Goal: Task Accomplishment & Management: Use online tool/utility

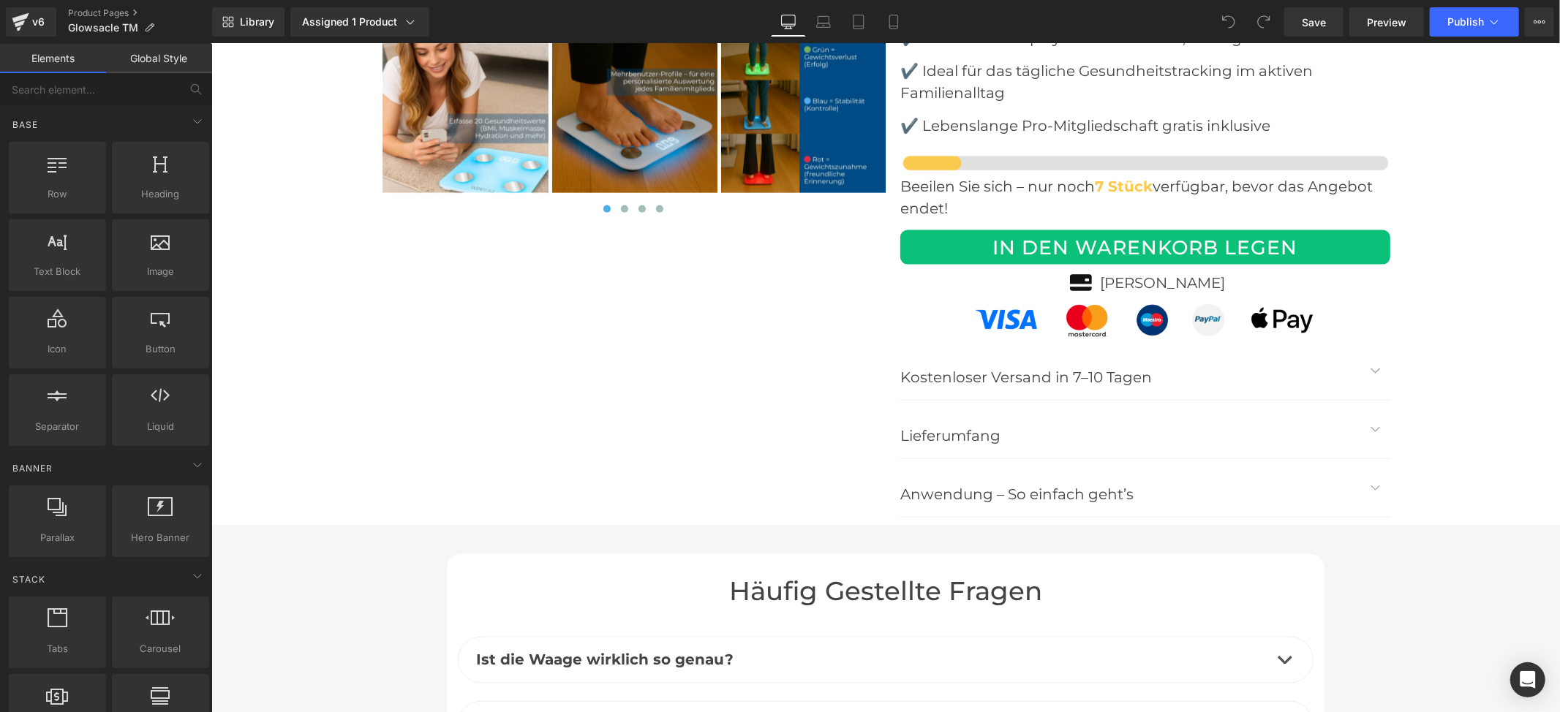
scroll to position [6142, 0]
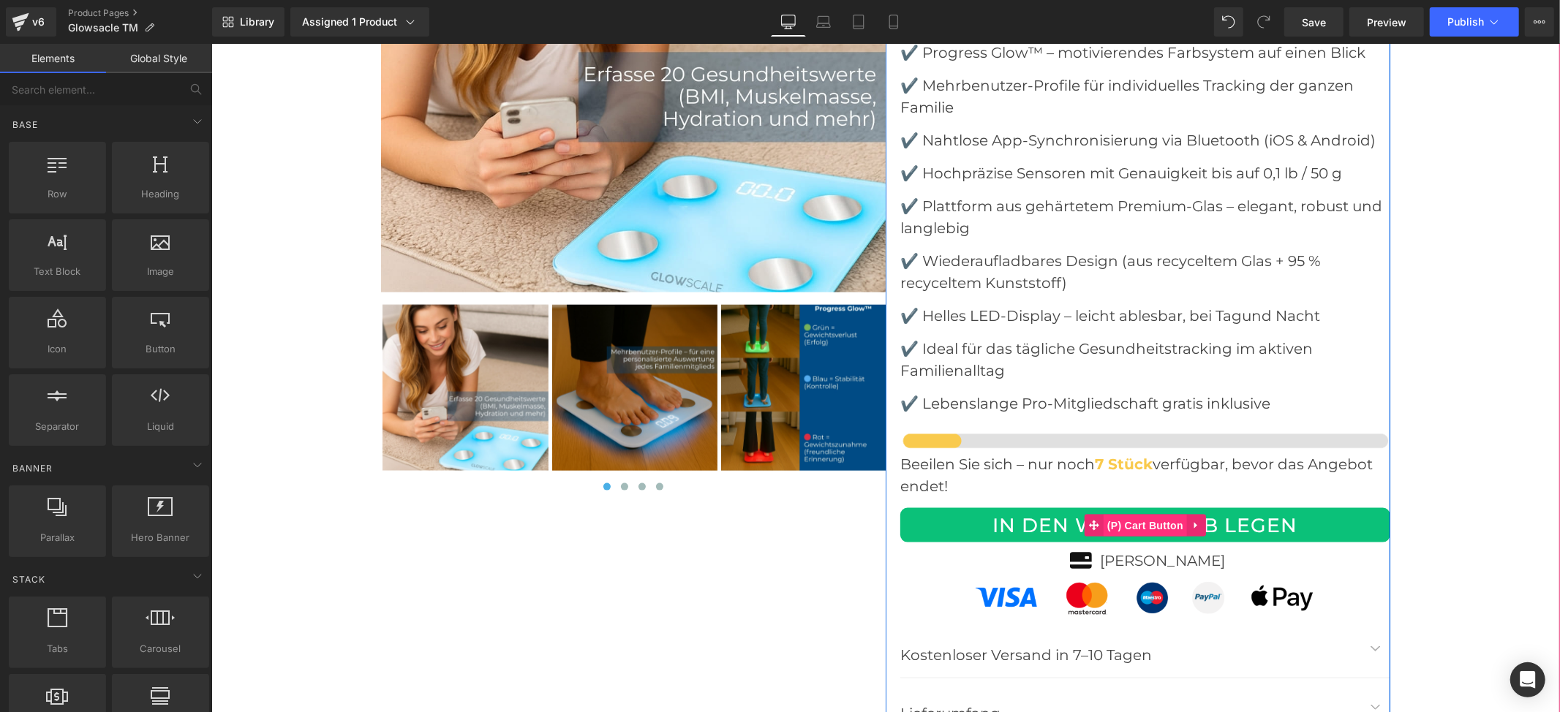
click at [1142, 514] on span "(P) Cart Button" at bounding box center [1144, 525] width 83 height 22
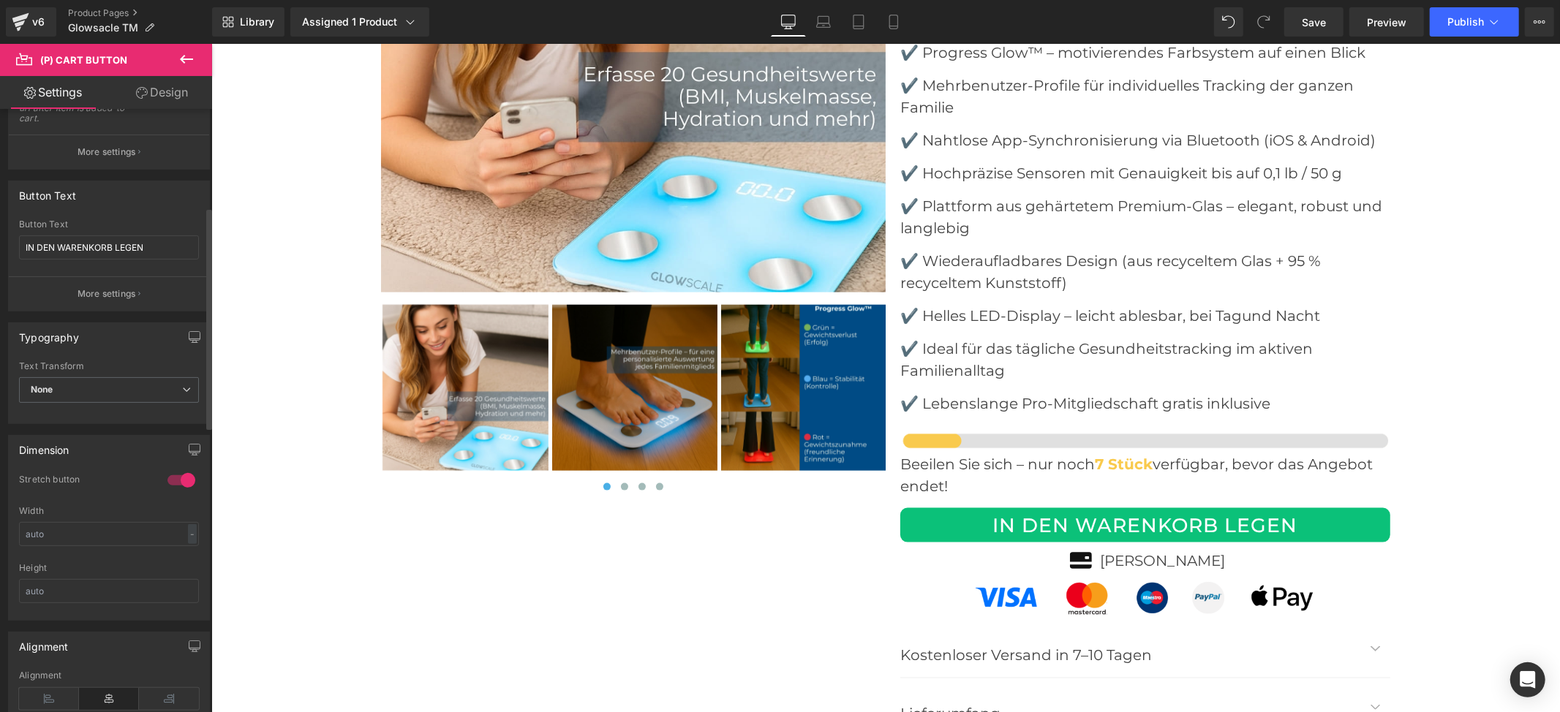
scroll to position [194, 0]
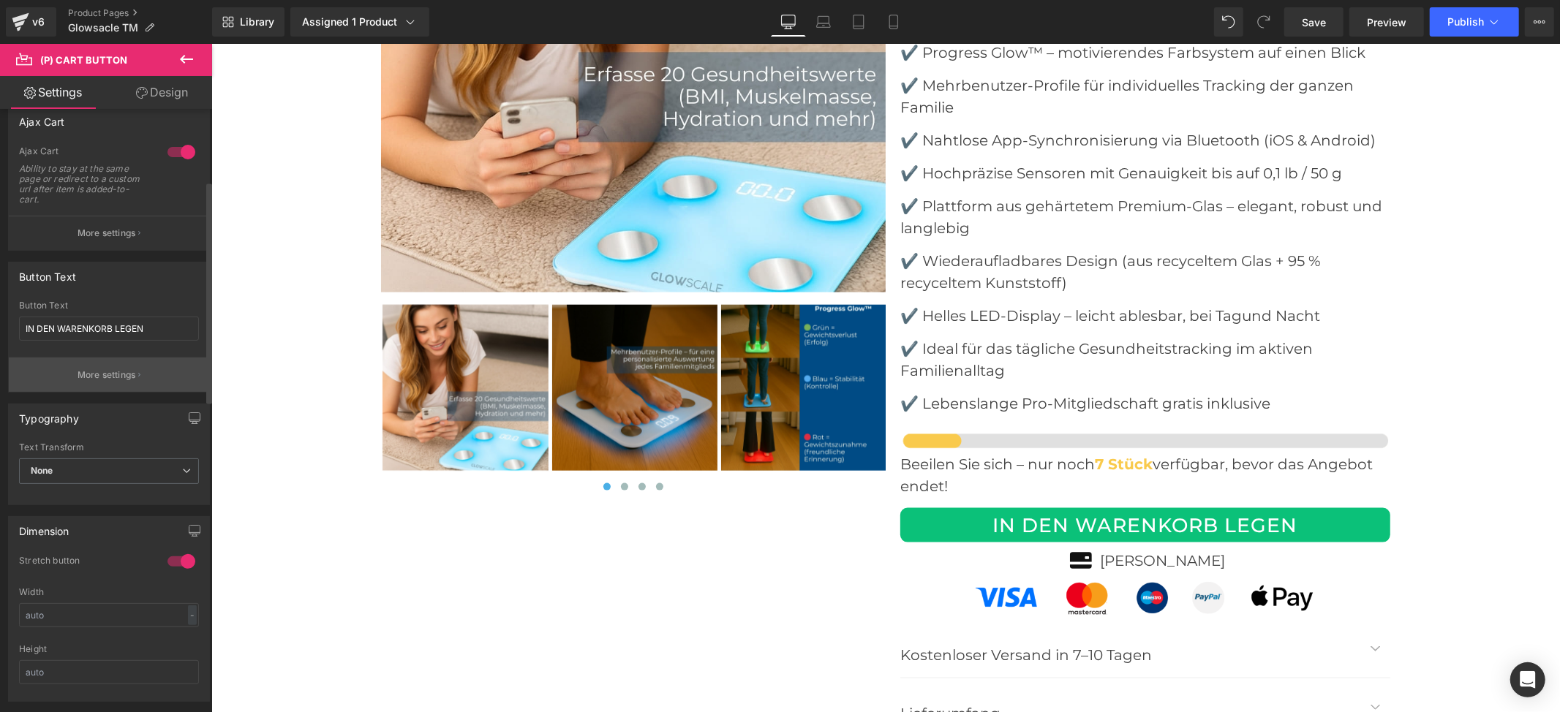
click at [102, 369] on p "More settings" at bounding box center [107, 375] width 58 height 13
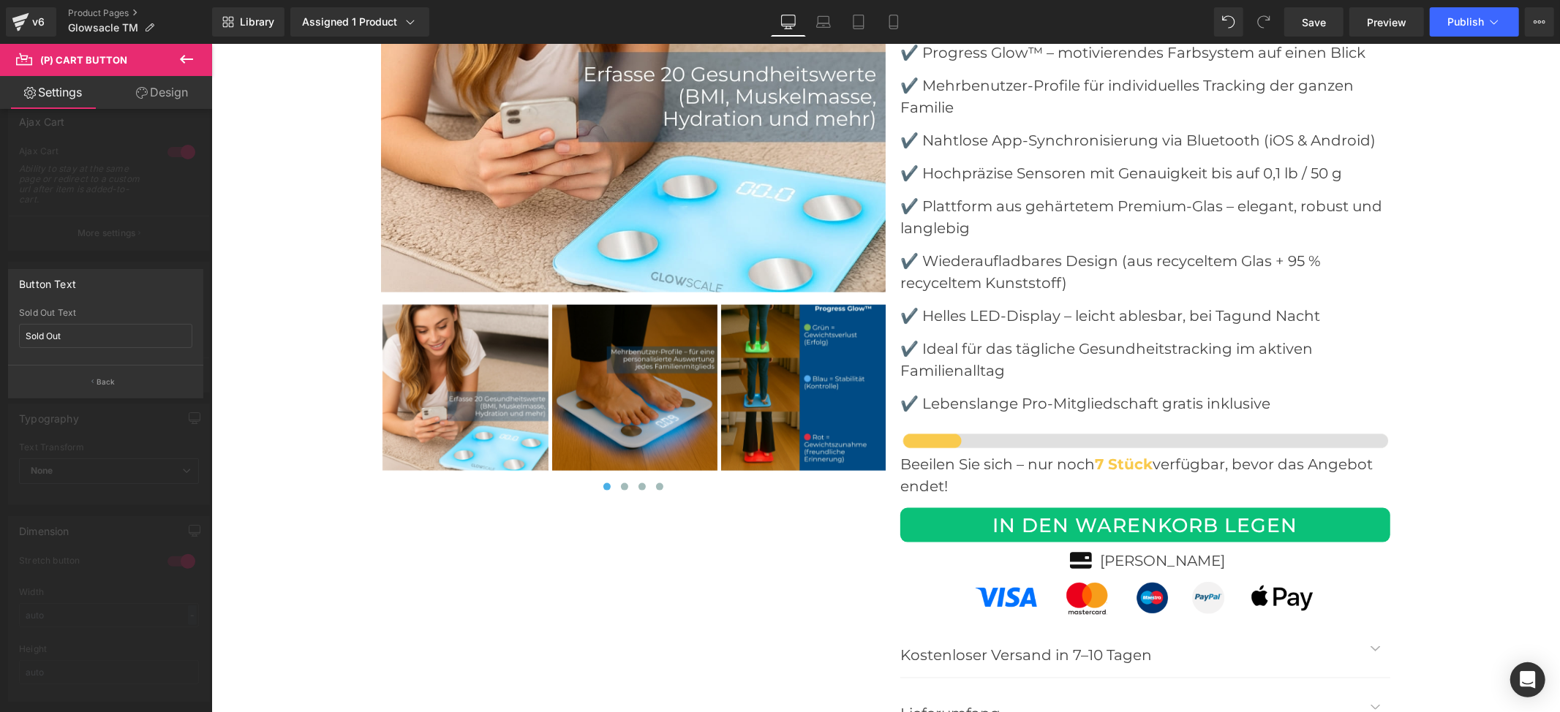
click at [175, 216] on div at bounding box center [106, 382] width 212 height 676
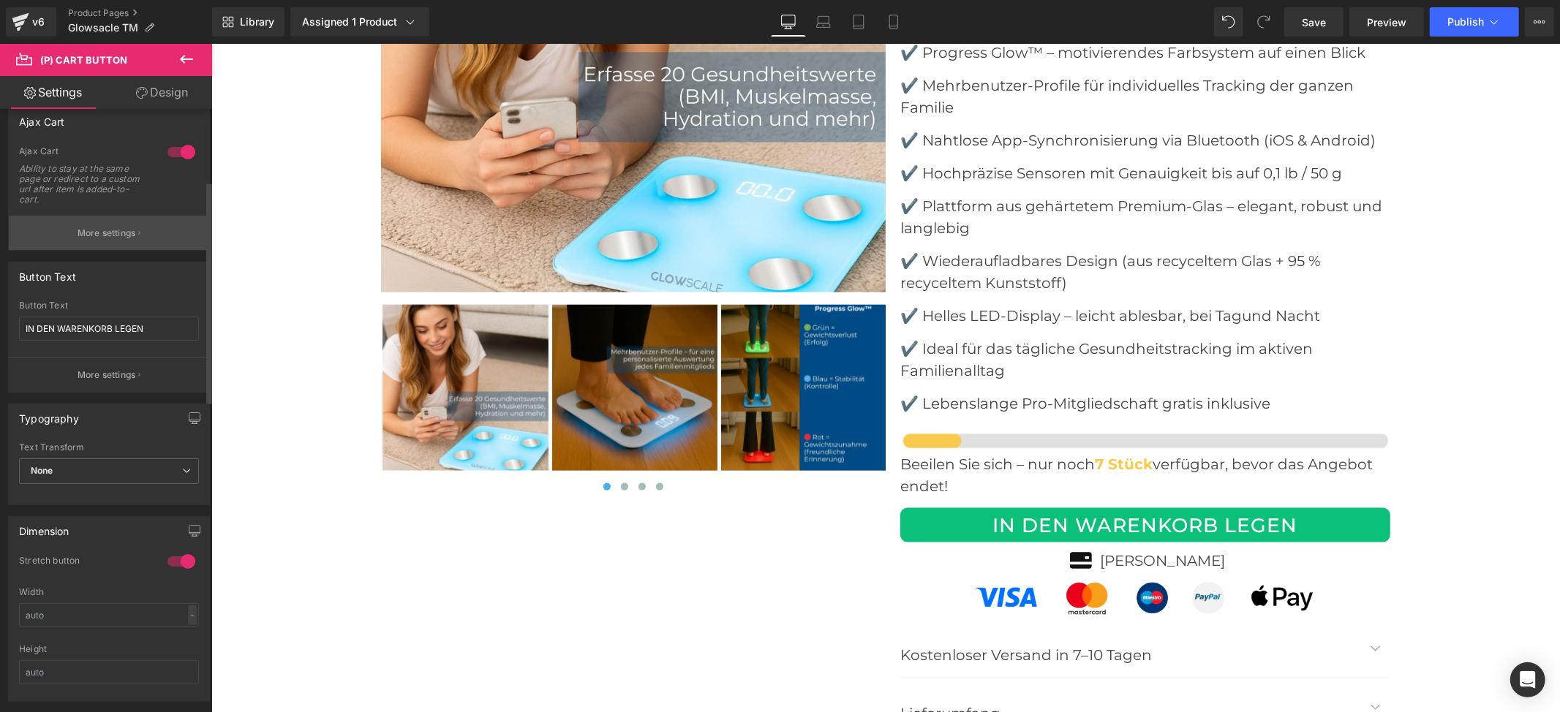
click at [135, 238] on button "More settings" at bounding box center [109, 233] width 200 height 34
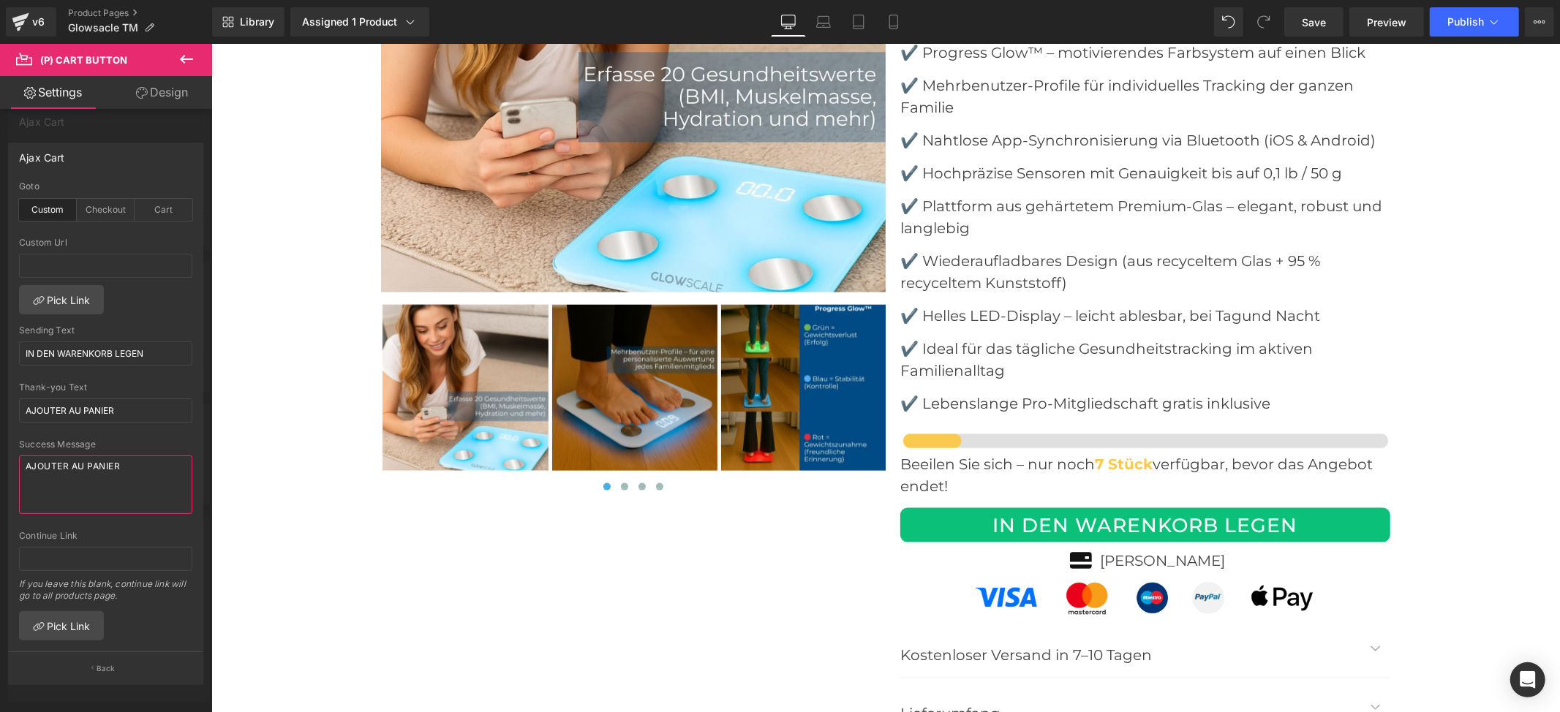
drag, startPoint x: 126, startPoint y: 462, endPoint x: 0, endPoint y: 461, distance: 125.8
click at [0, 461] on div "Ajax Cart custom Goto Custom Checkout Cart Custom Url Pick Link IN DEN WARENKOR…" at bounding box center [106, 409] width 212 height 554
paste textarea "BESTÄTIGEN"
type textarea "B"
drag, startPoint x: 156, startPoint y: 348, endPoint x: 1, endPoint y: 333, distance: 156.4
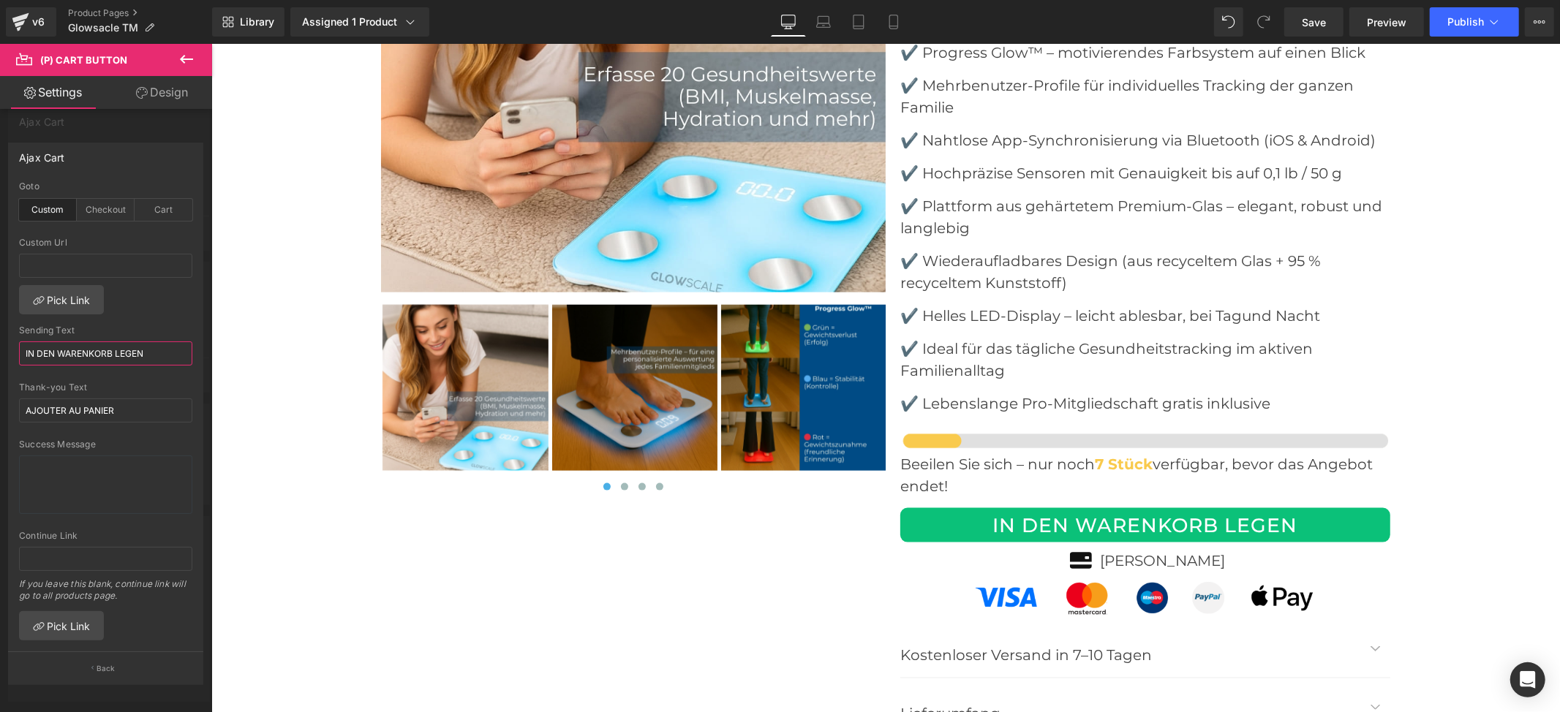
click at [0, 333] on div "Ajax Cart custom Goto Custom Checkout Cart Custom Url Pick Link IN DEN WARENKOR…" at bounding box center [106, 409] width 212 height 554
click at [50, 467] on textarea at bounding box center [105, 485] width 173 height 58
paste textarea "IN DEN WARENKORB LEGEN"
type textarea "IN DEN WARENKORB LEGEN"
drag, startPoint x: 126, startPoint y: 412, endPoint x: 7, endPoint y: 396, distance: 121.0
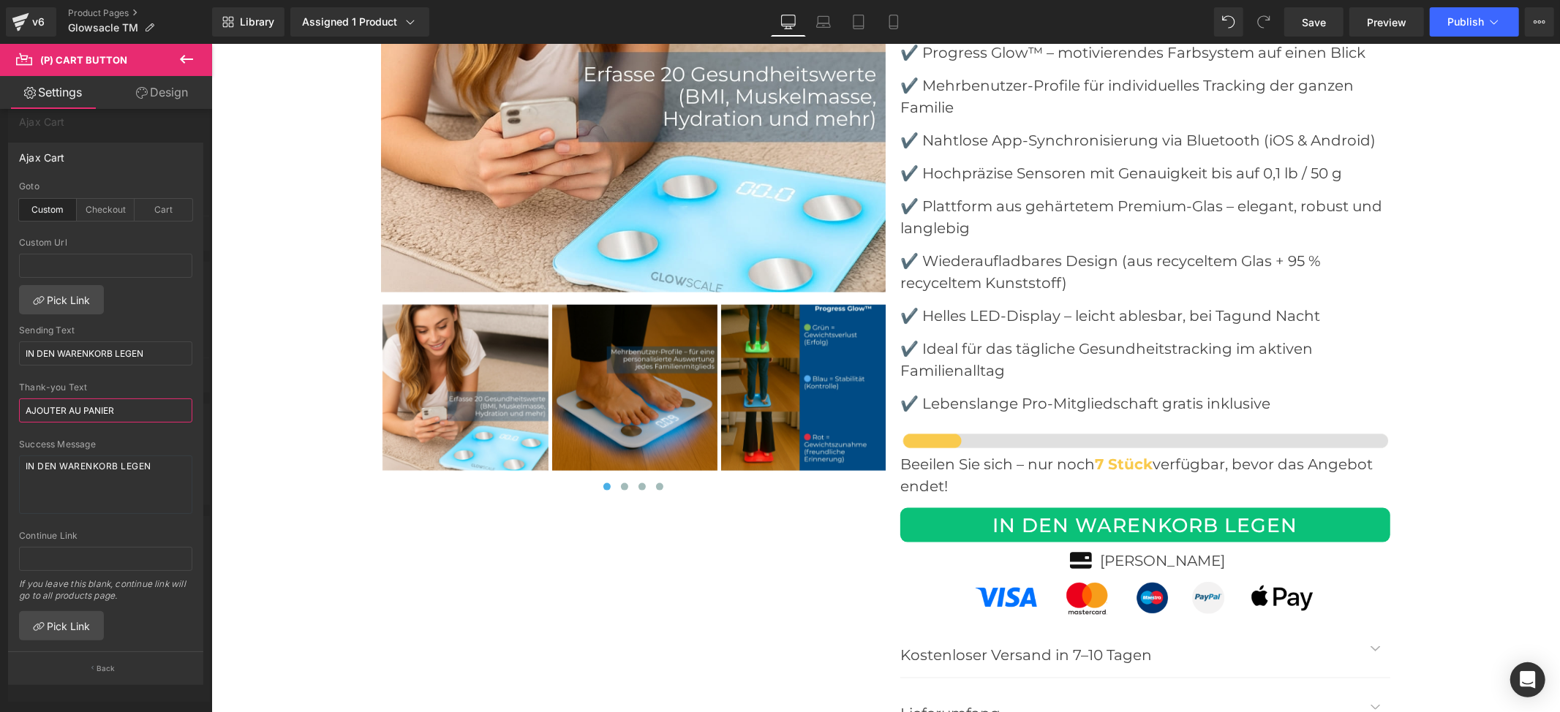
click at [7, 396] on div "Ajax Cart custom Goto Custom Checkout Cart Custom Url Pick Link IN DEN WARENKOR…" at bounding box center [106, 409] width 212 height 554
paste input "IN DEN WARENKORB LEGEN"
type input "IN DEN WARENKORB LEGEN"
click at [105, 214] on div "Checkout" at bounding box center [106, 210] width 58 height 22
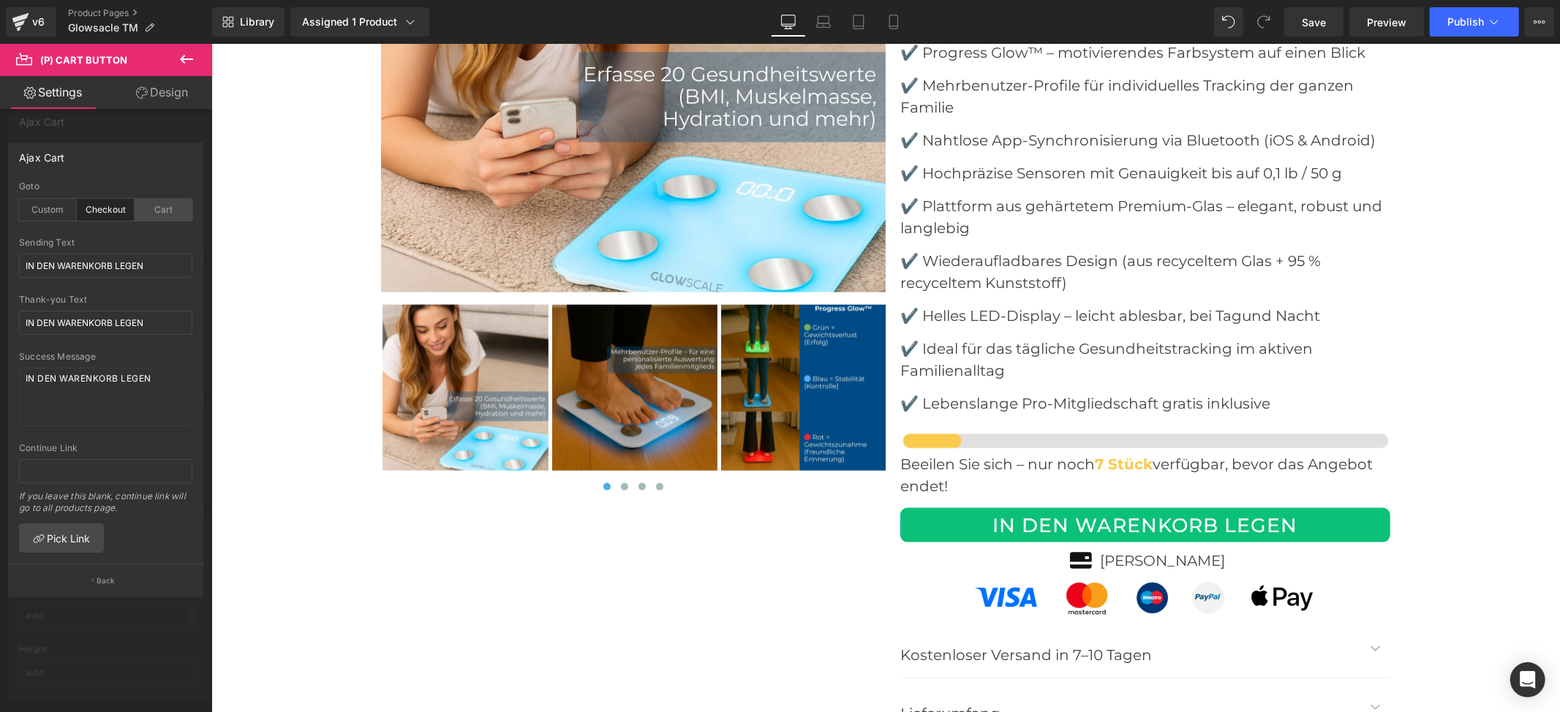
click at [162, 214] on div "Cart" at bounding box center [164, 210] width 58 height 22
click at [42, 215] on div "Custom" at bounding box center [48, 210] width 58 height 22
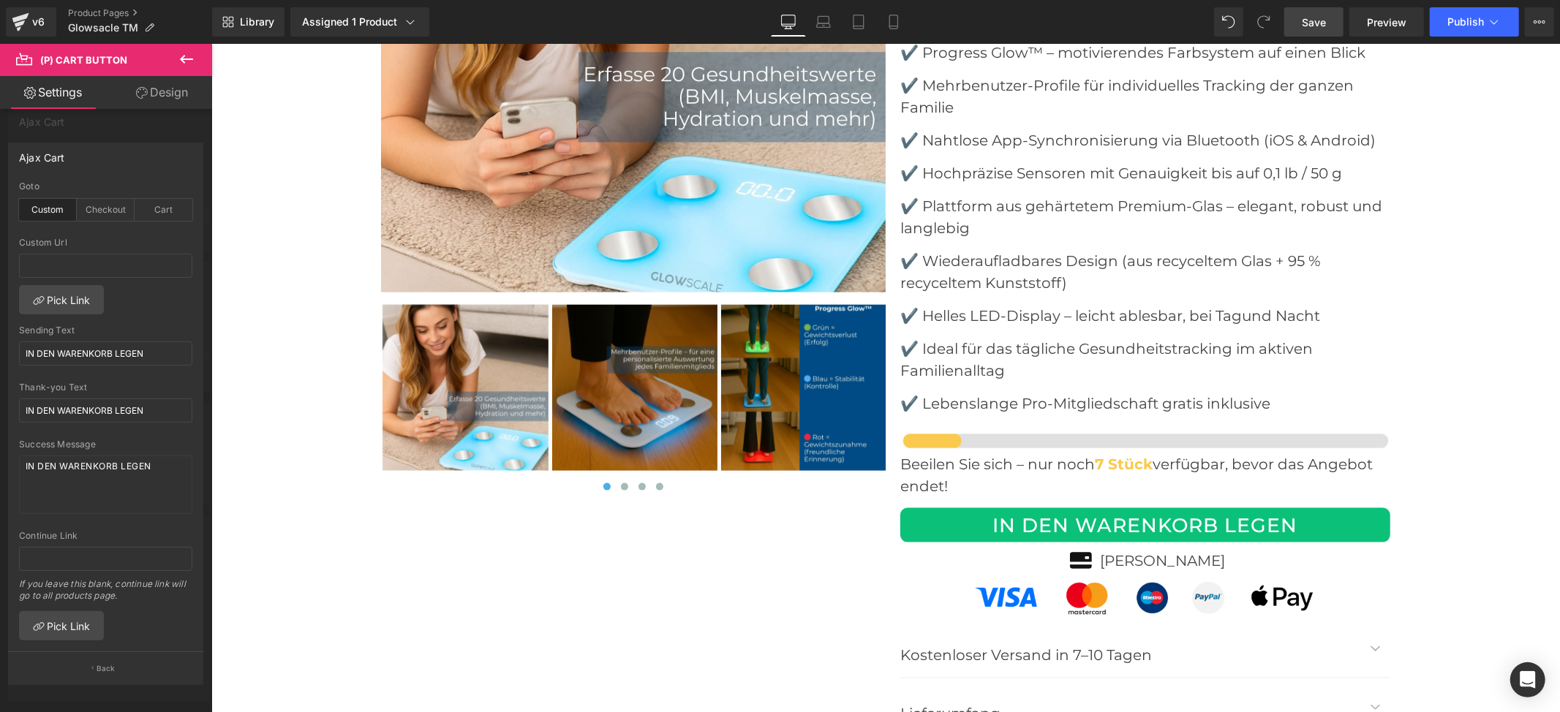
drag, startPoint x: 1321, startPoint y: 18, endPoint x: 1299, endPoint y: 36, distance: 28.1
click at [1320, 18] on span "Save" at bounding box center [1314, 22] width 24 height 15
click at [127, 127] on div at bounding box center [106, 382] width 212 height 676
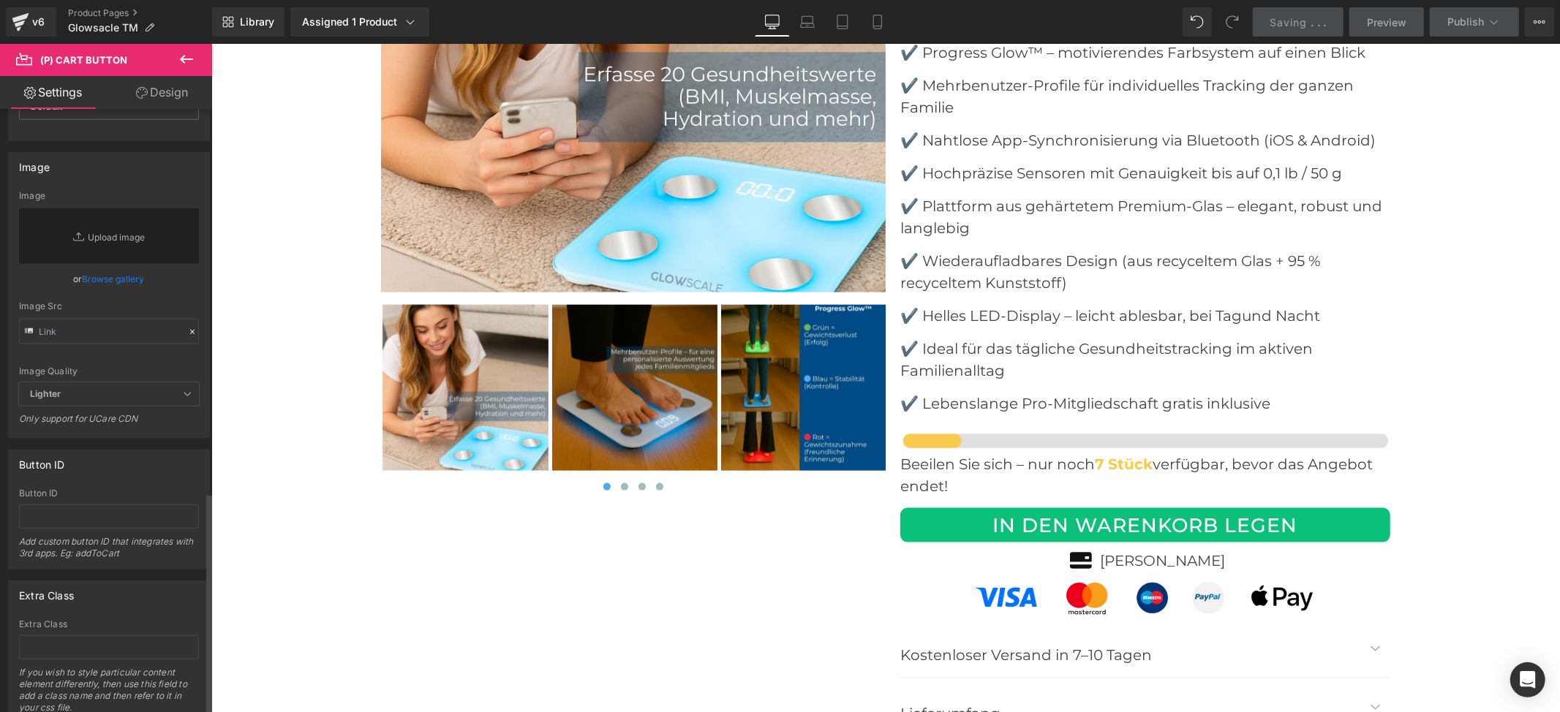
scroll to position [1038, 0]
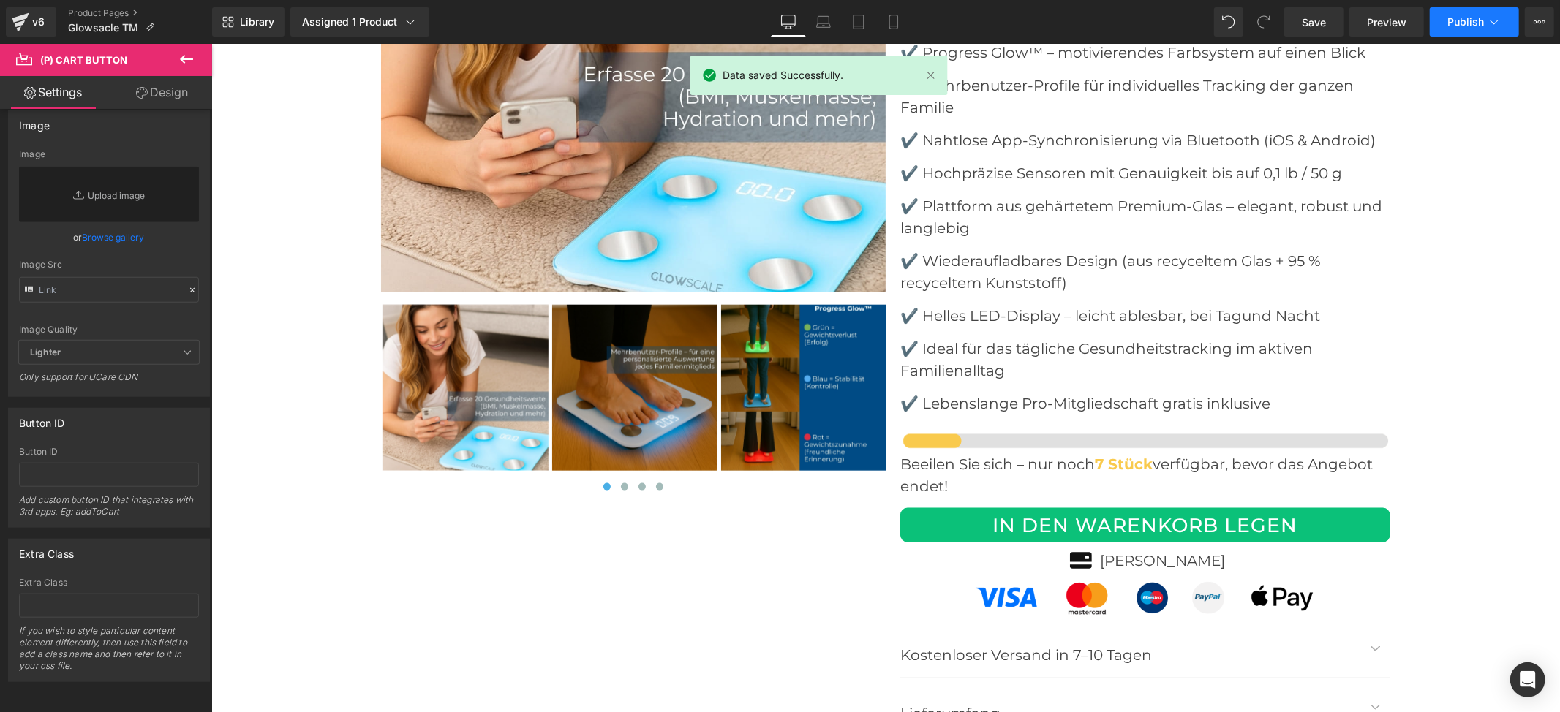
click at [1475, 24] on span "Publish" at bounding box center [1465, 22] width 37 height 12
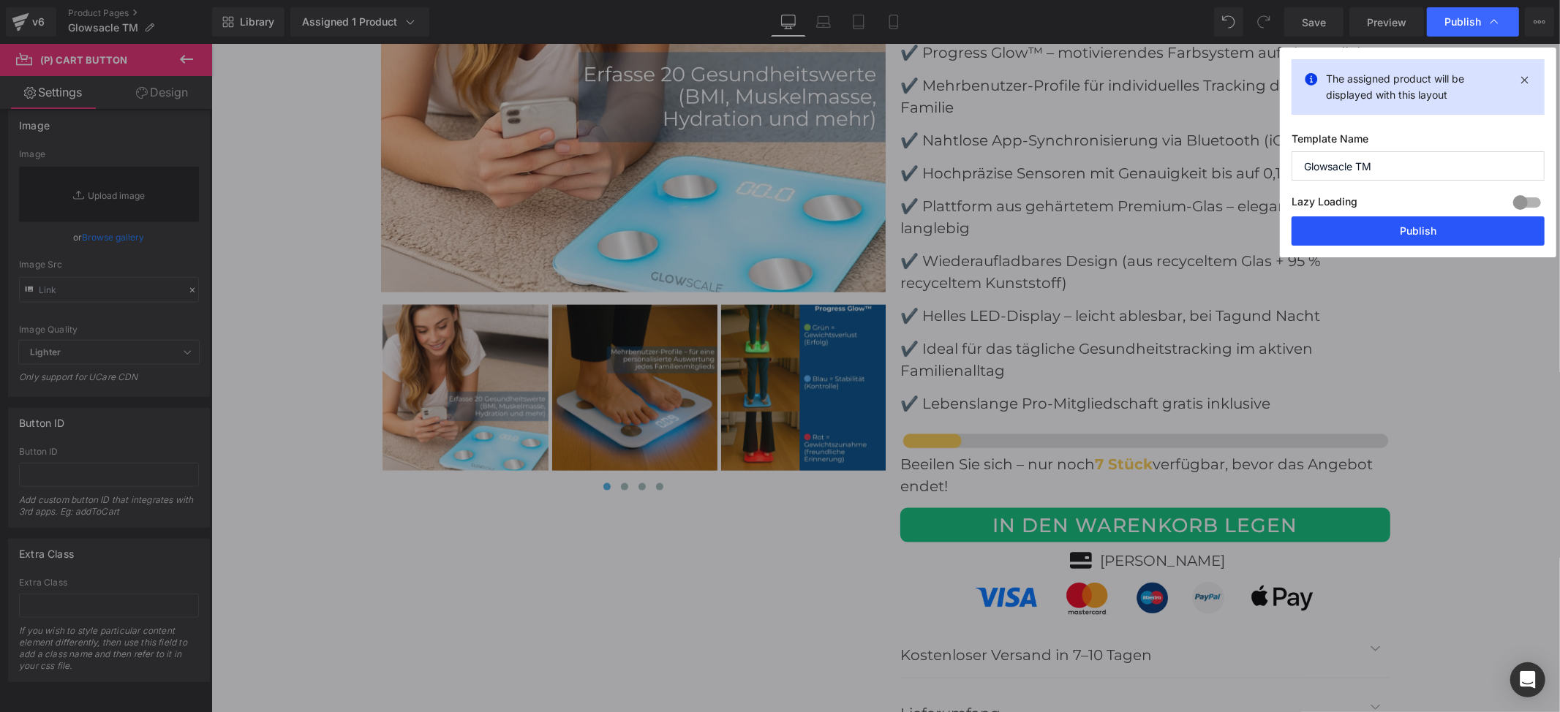
click at [1393, 227] on button "Publish" at bounding box center [1417, 230] width 253 height 29
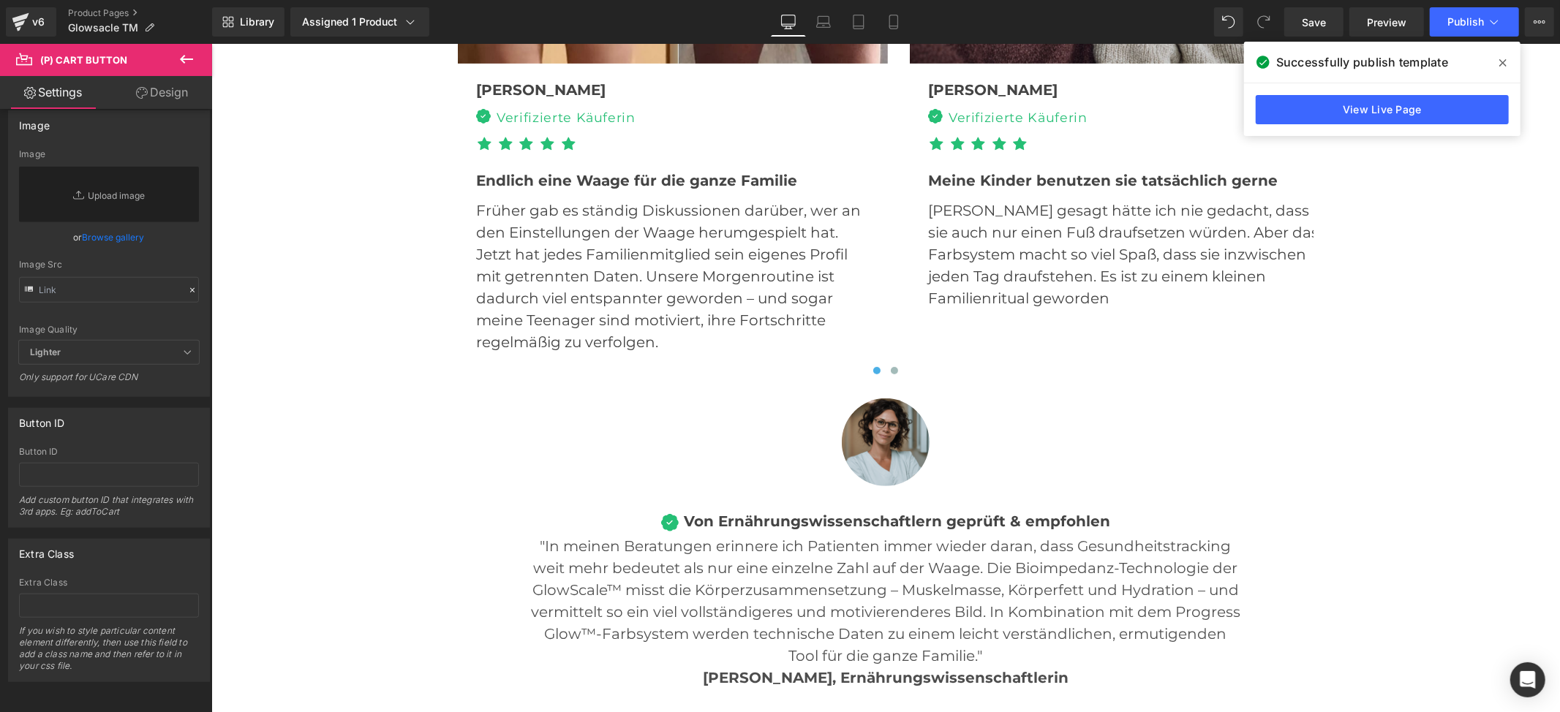
scroll to position [5362, 0]
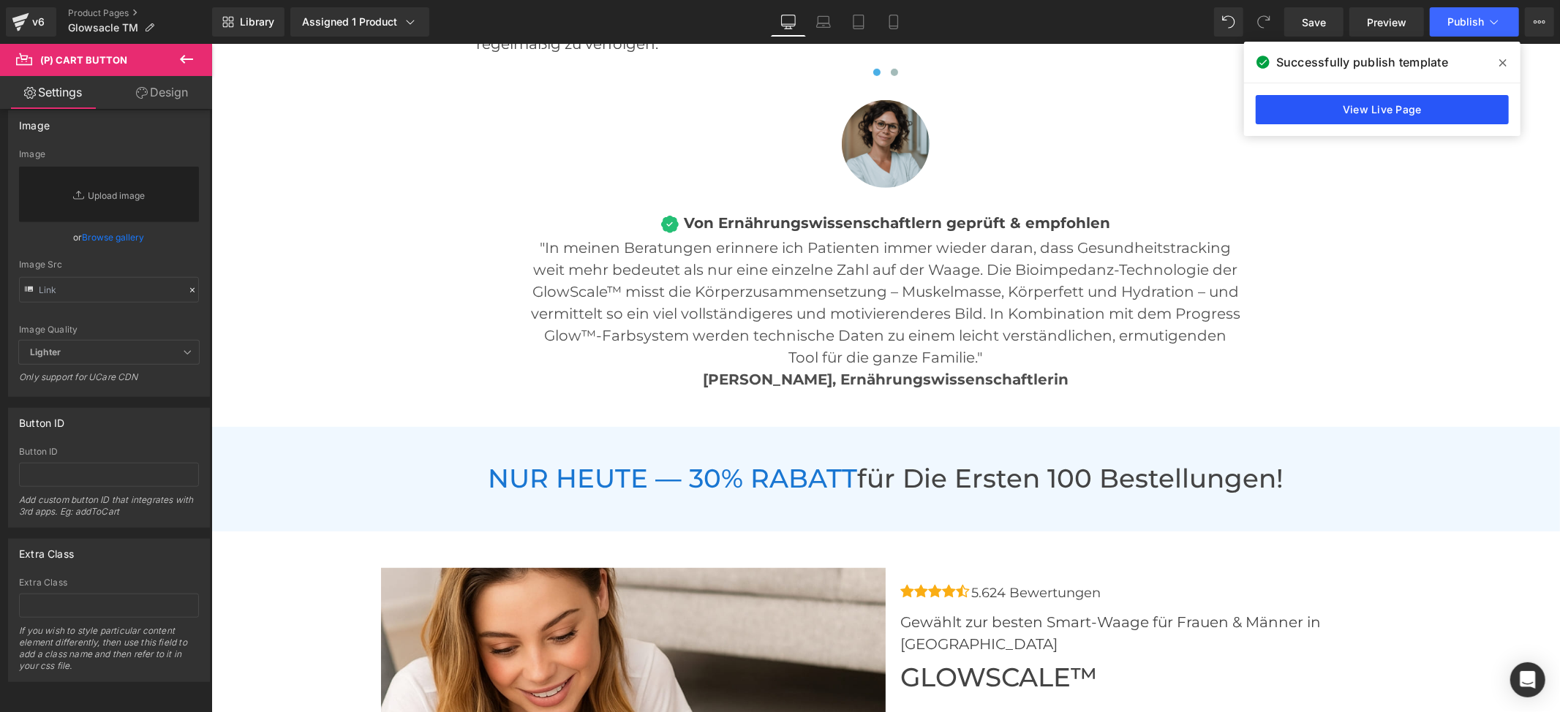
click at [1356, 114] on link "View Live Page" at bounding box center [1381, 109] width 253 height 29
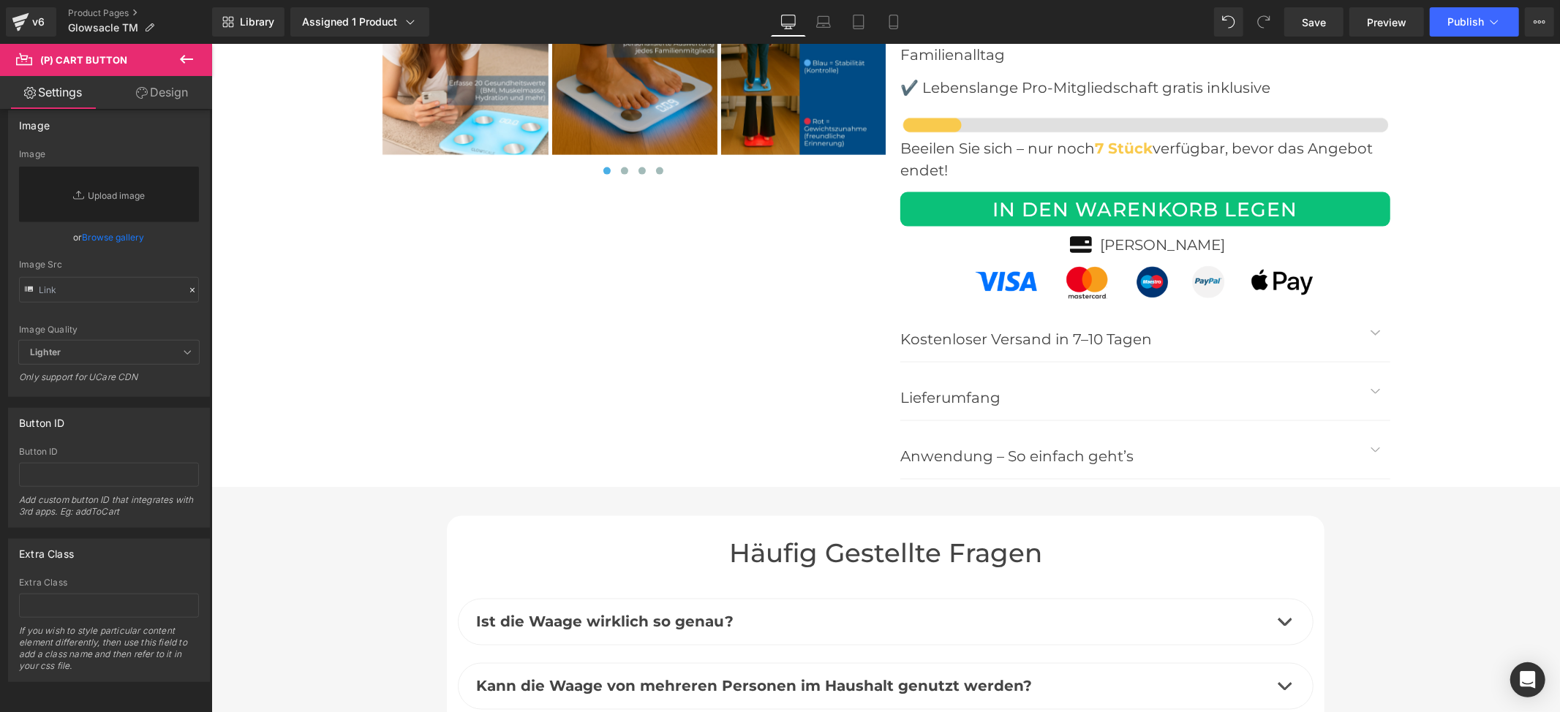
scroll to position [6142, 0]
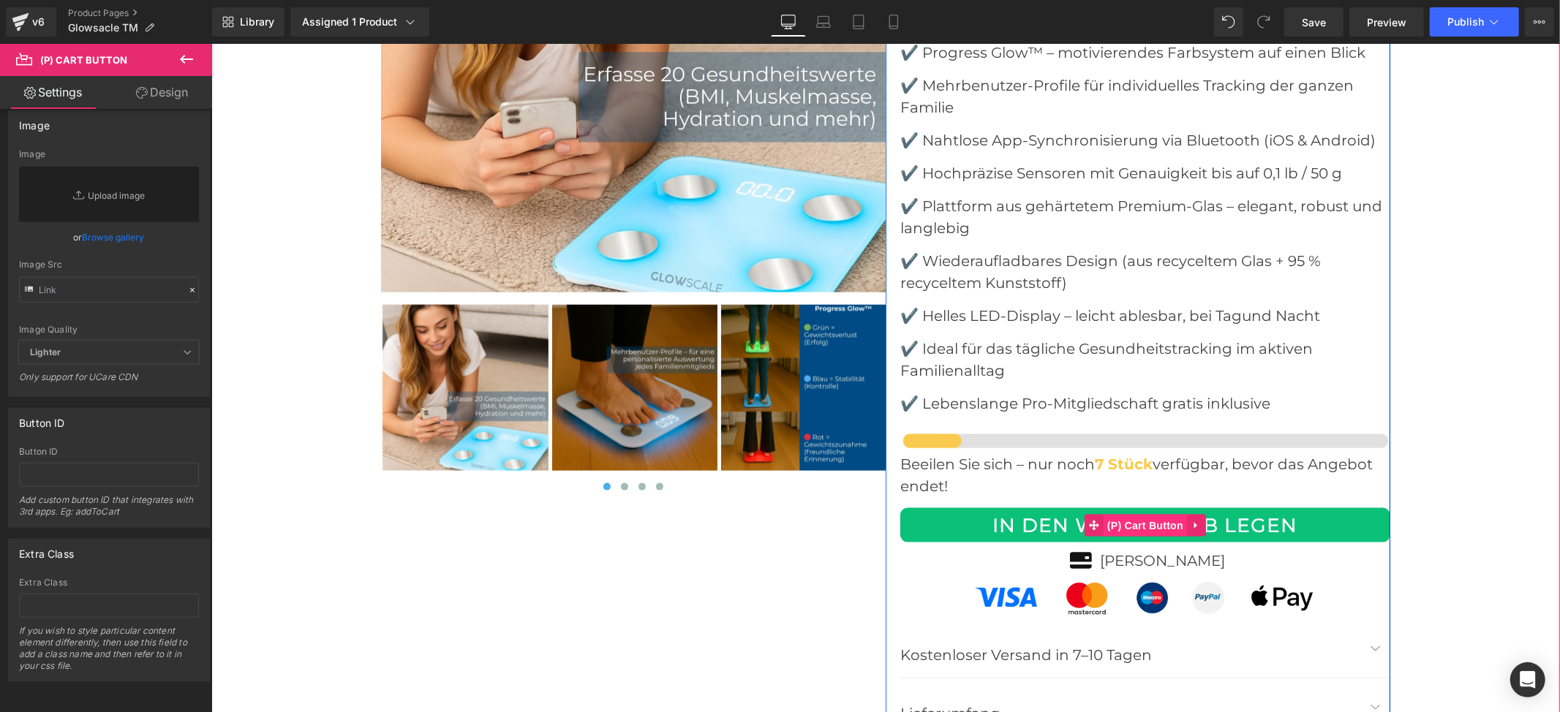
click at [1136, 514] on span "(P) Cart Button" at bounding box center [1144, 525] width 83 height 22
click at [1190, 519] on icon at bounding box center [1195, 524] width 10 height 11
click at [1098, 514] on span "(P) Cart Button" at bounding box center [1115, 525] width 83 height 22
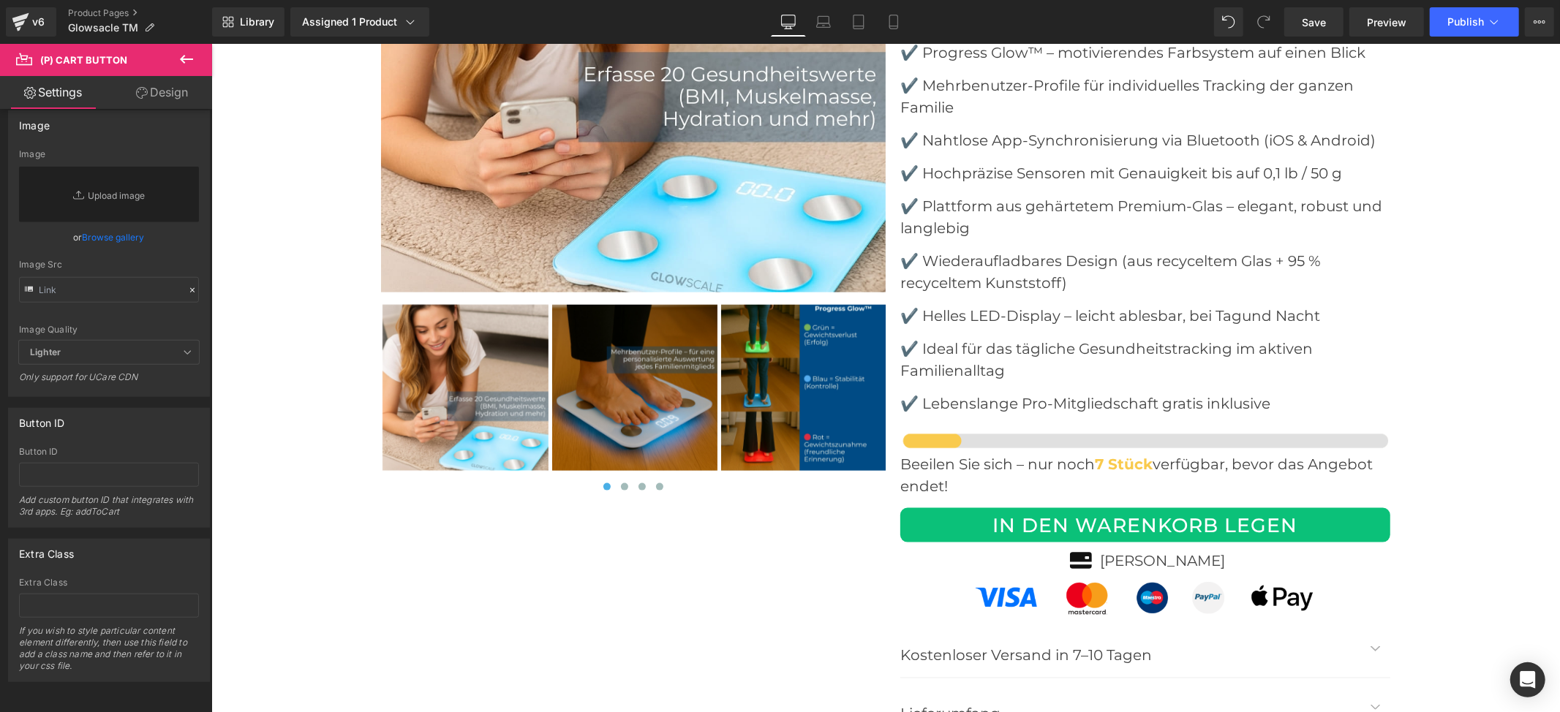
click at [159, 91] on link "Design" at bounding box center [162, 92] width 106 height 33
click at [7, 83] on link "Settings" at bounding box center [53, 92] width 106 height 33
click at [32, 89] on icon at bounding box center [30, 93] width 12 height 12
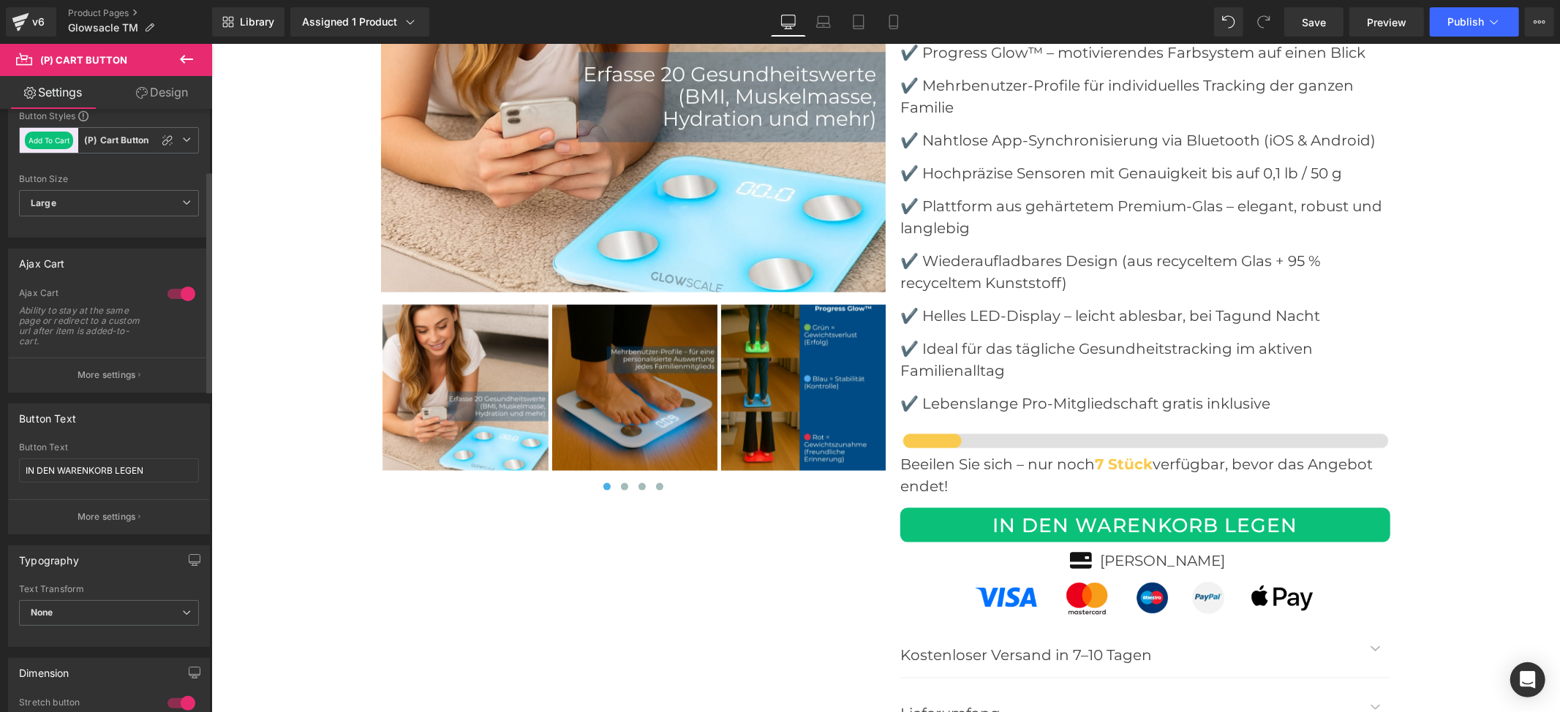
scroll to position [0, 0]
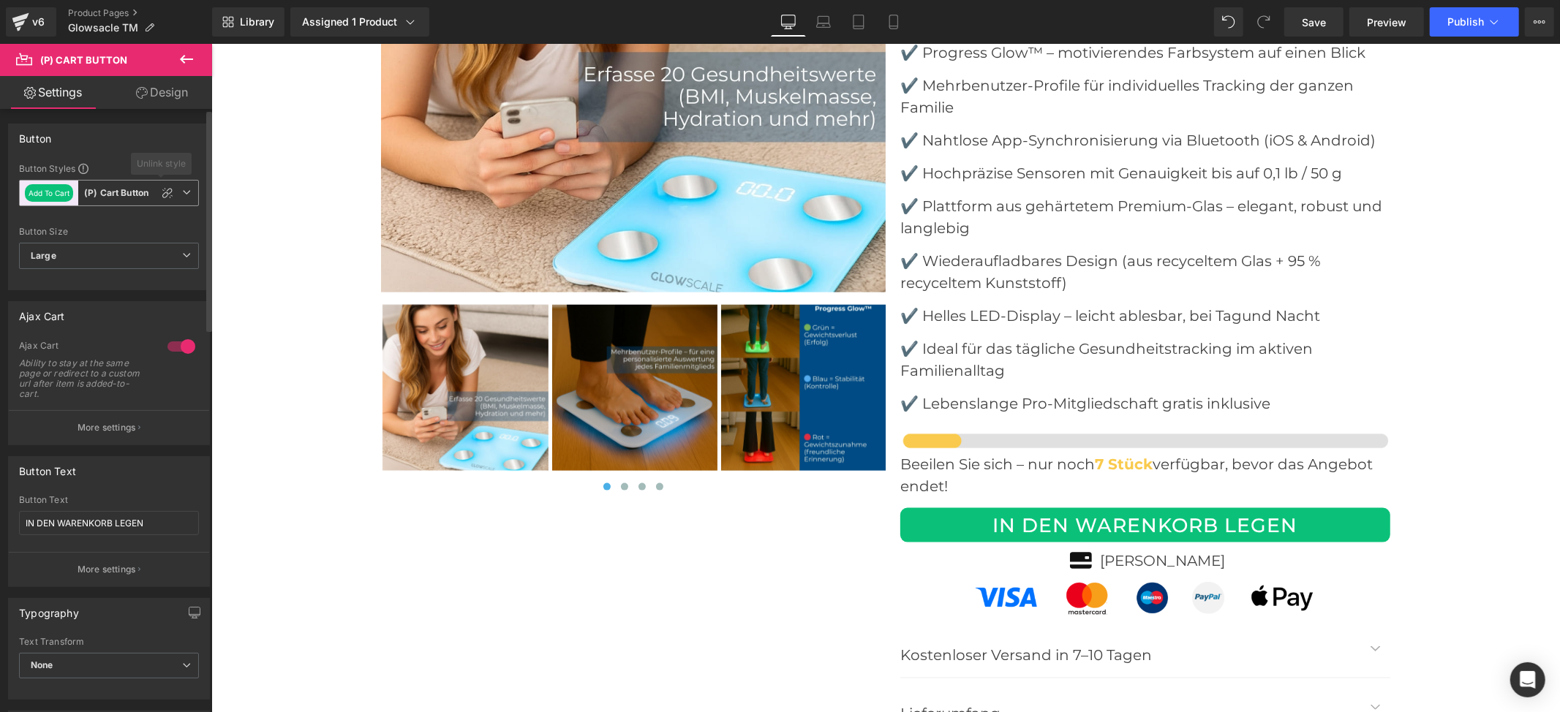
click at [182, 193] on icon at bounding box center [186, 192] width 9 height 9
click at [176, 193] on icon at bounding box center [180, 192] width 9 height 9
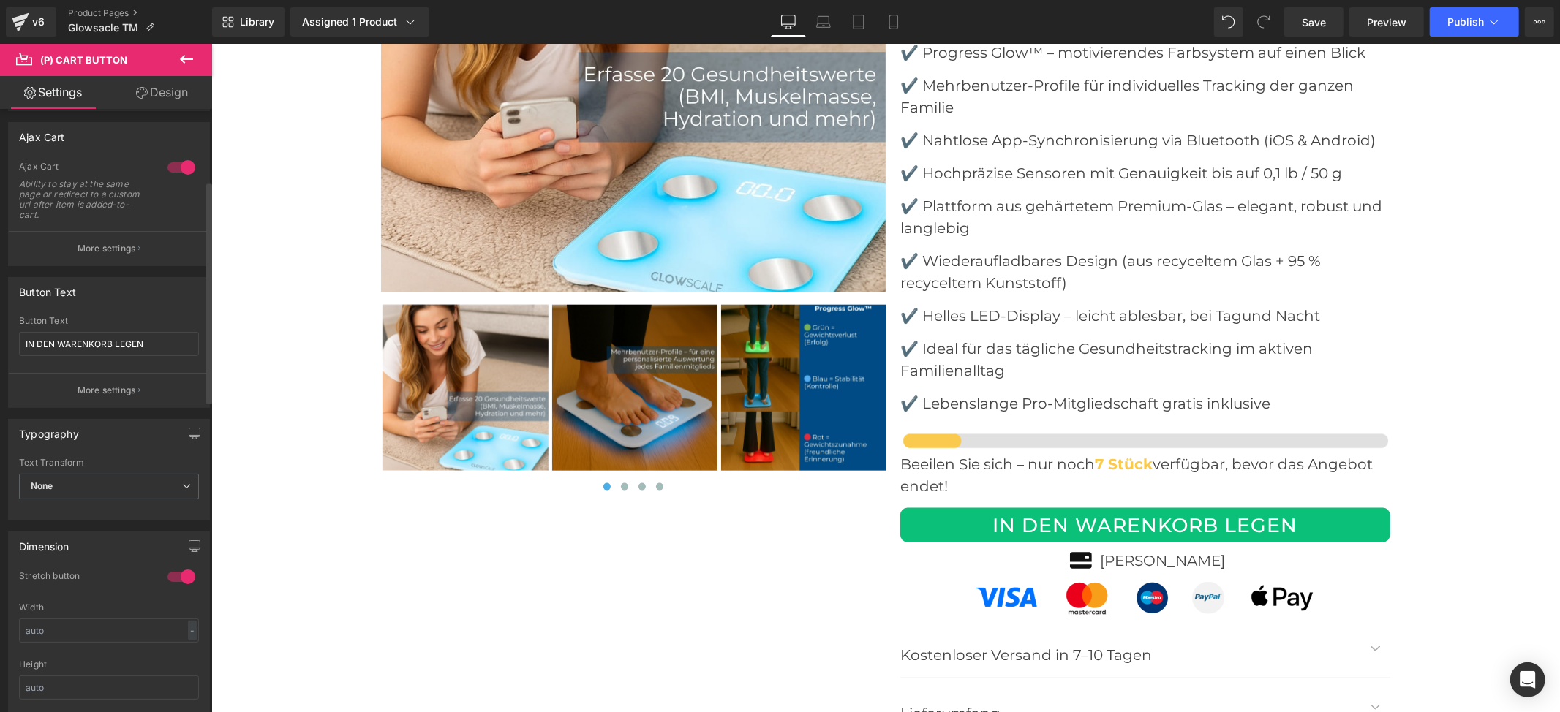
scroll to position [194, 0]
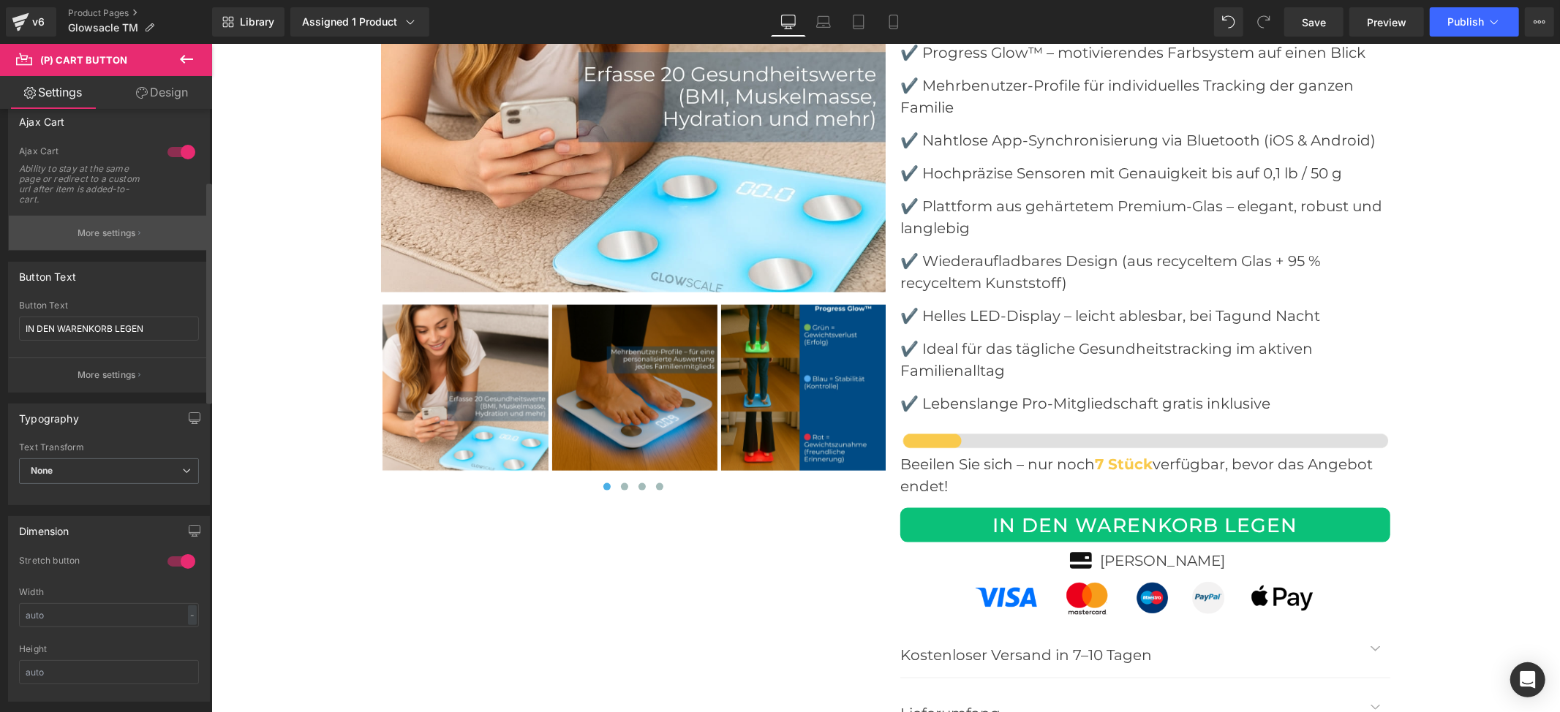
click at [109, 235] on p "More settings" at bounding box center [107, 233] width 58 height 13
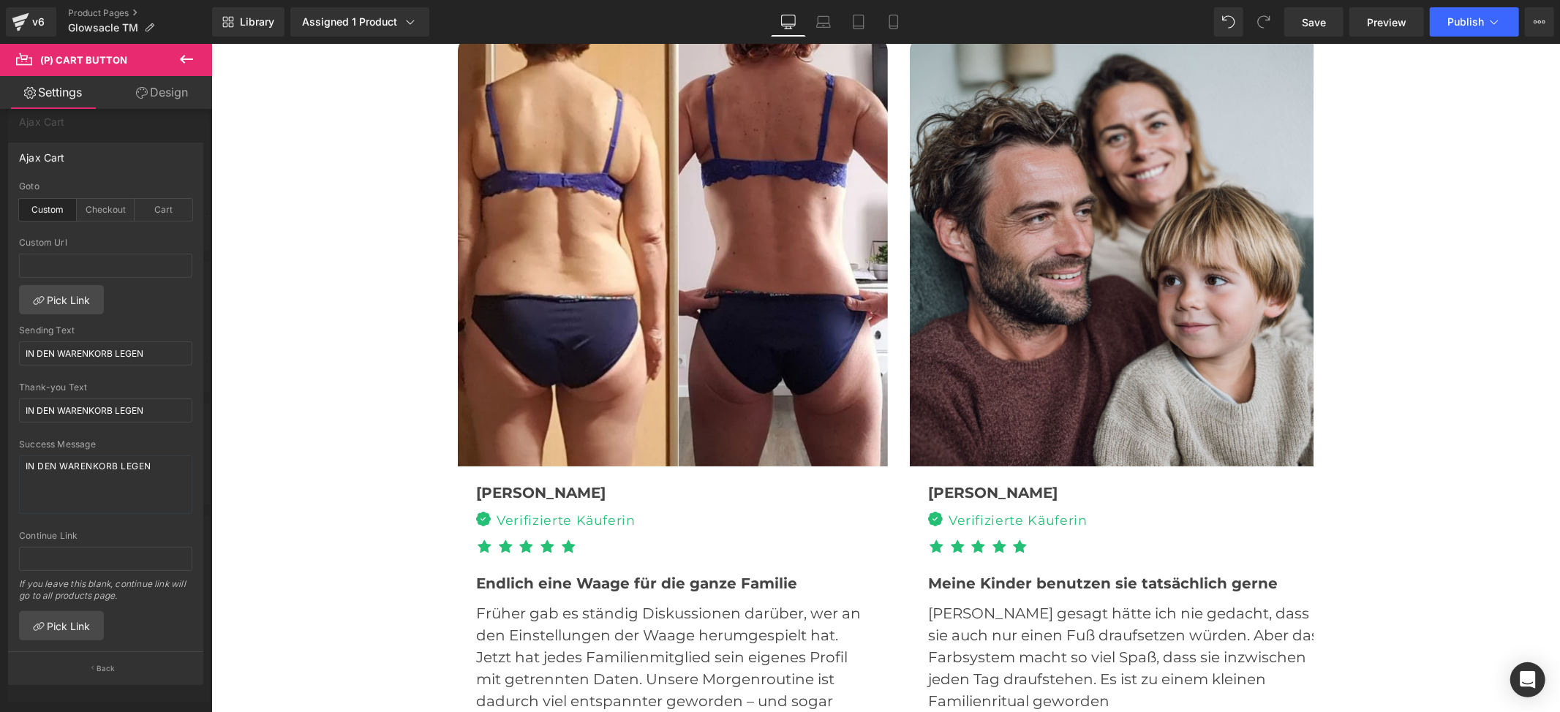
scroll to position [4484, 0]
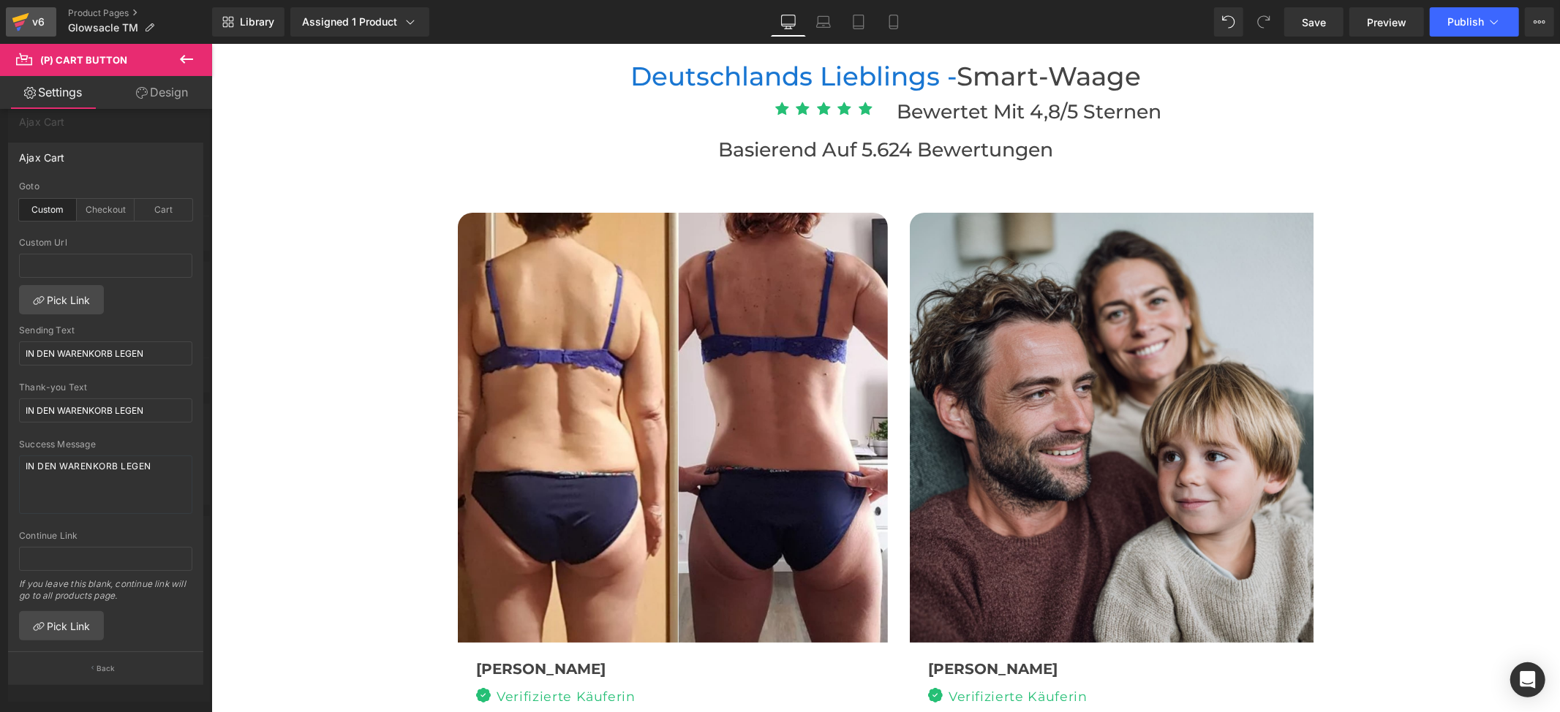
click at [15, 16] on icon at bounding box center [21, 22] width 18 height 37
